Goal: Information Seeking & Learning: Learn about a topic

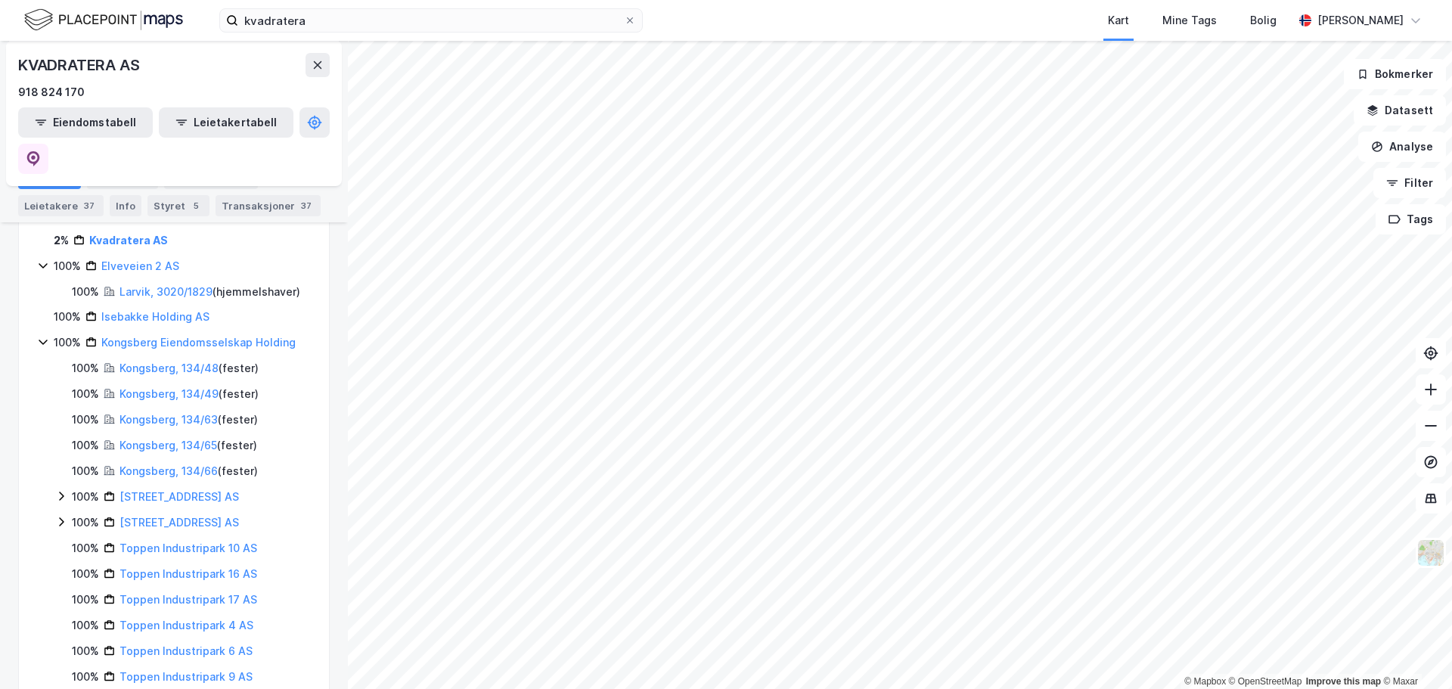
scroll to position [259, 0]
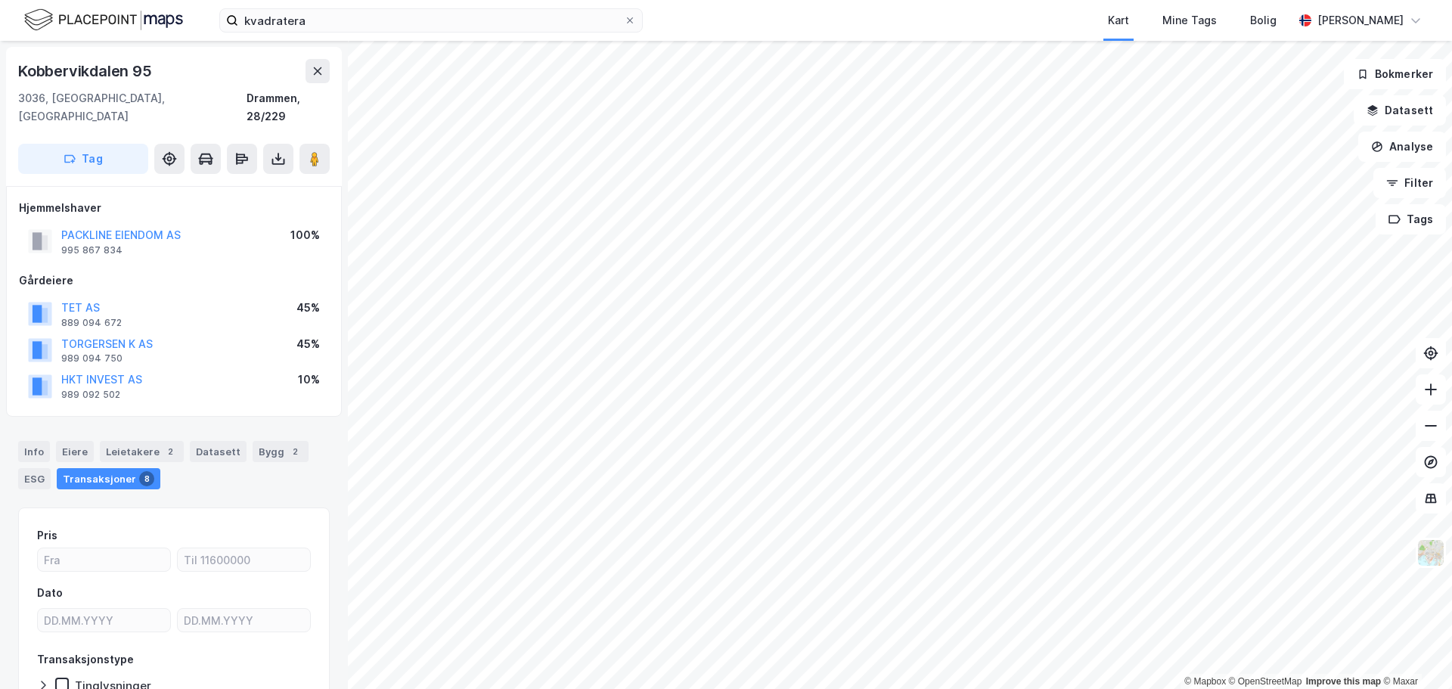
scroll to position [1, 0]
click at [309, 74] on button at bounding box center [318, 70] width 24 height 24
